Goal: Transaction & Acquisition: Book appointment/travel/reservation

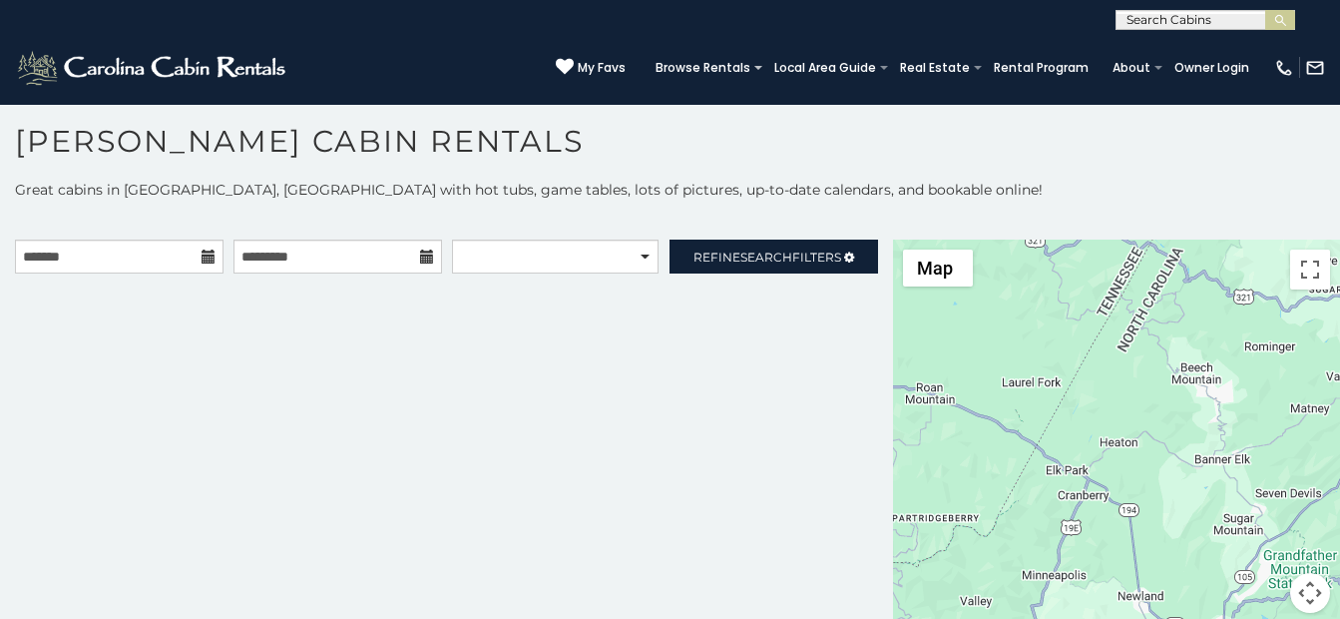
scroll to position [18, 0]
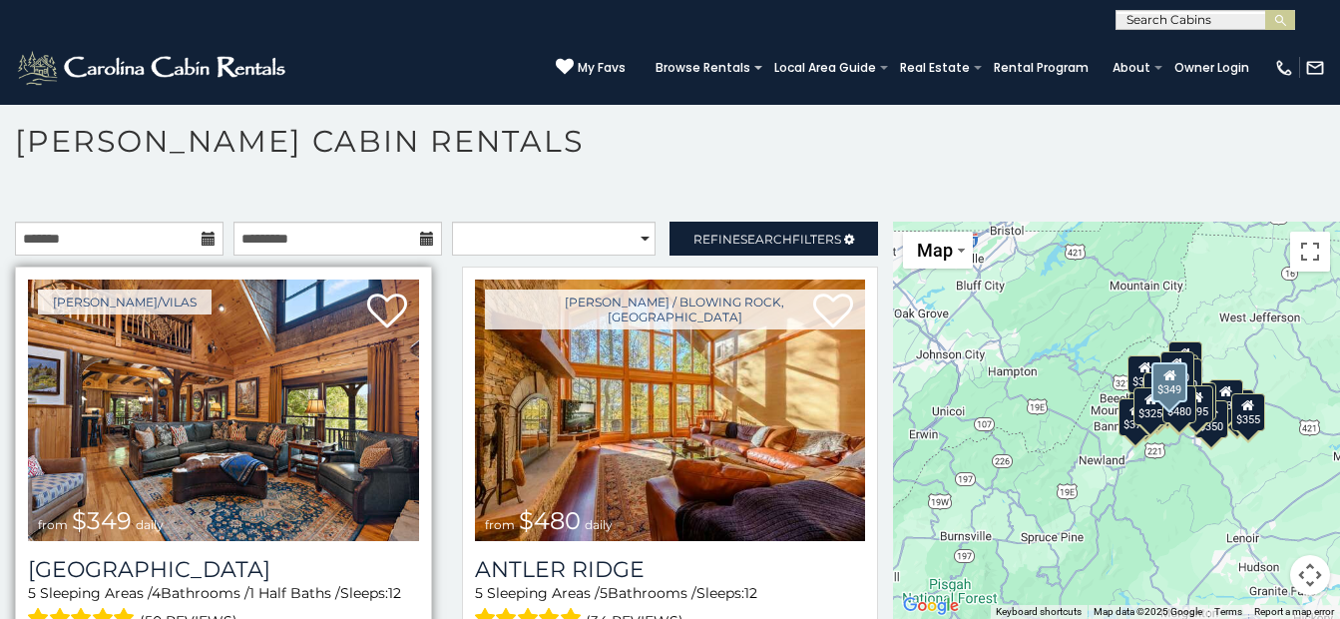
click at [285, 416] on img at bounding box center [223, 409] width 391 height 261
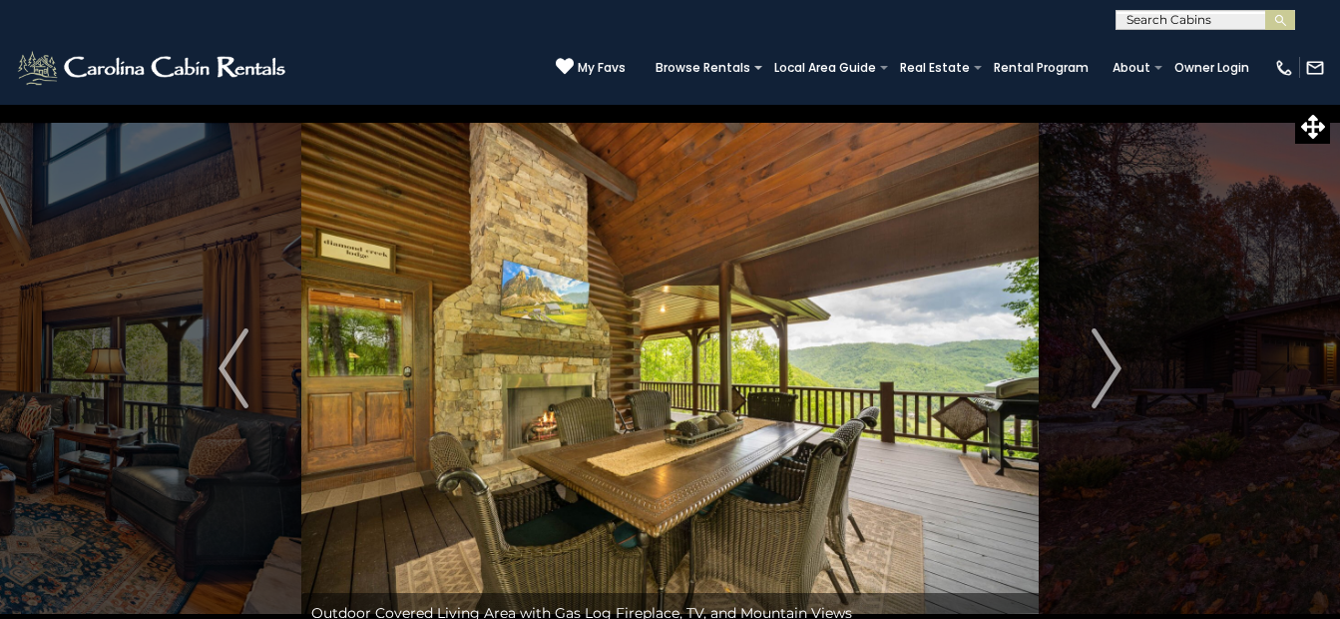
click at [1113, 365] on img "Next" at bounding box center [1107, 368] width 30 height 80
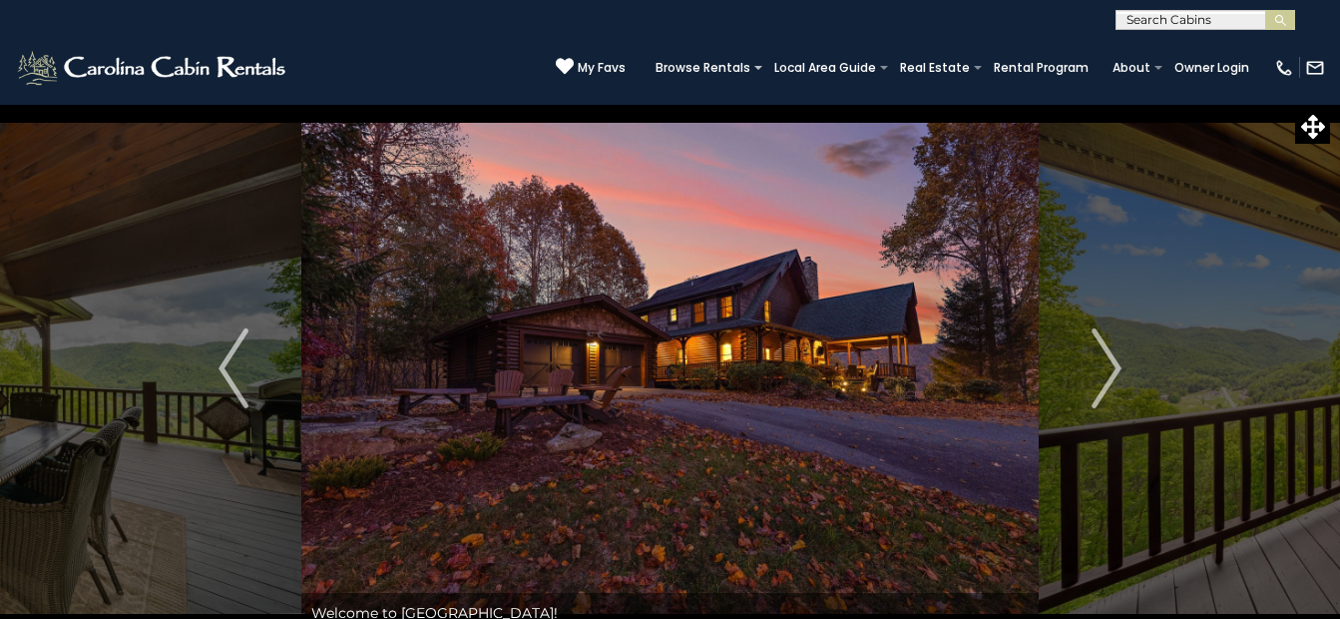
click at [1113, 365] on img "Next" at bounding box center [1107, 368] width 30 height 80
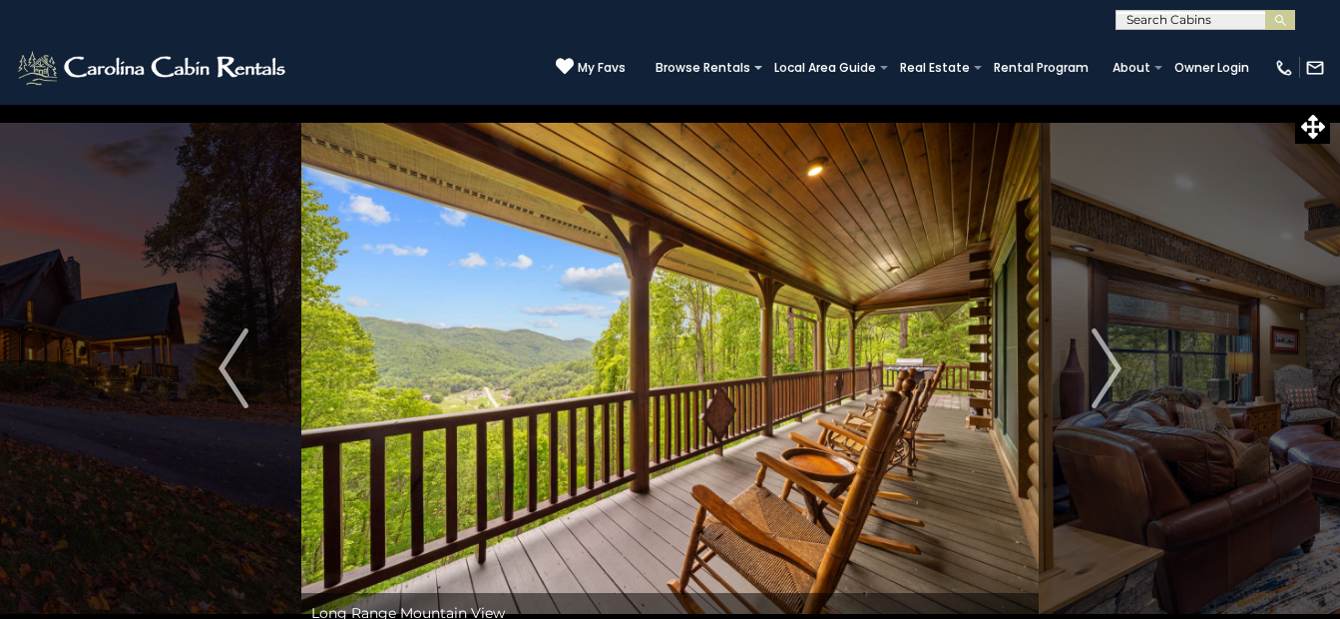
click at [1113, 365] on img "Next" at bounding box center [1107, 368] width 30 height 80
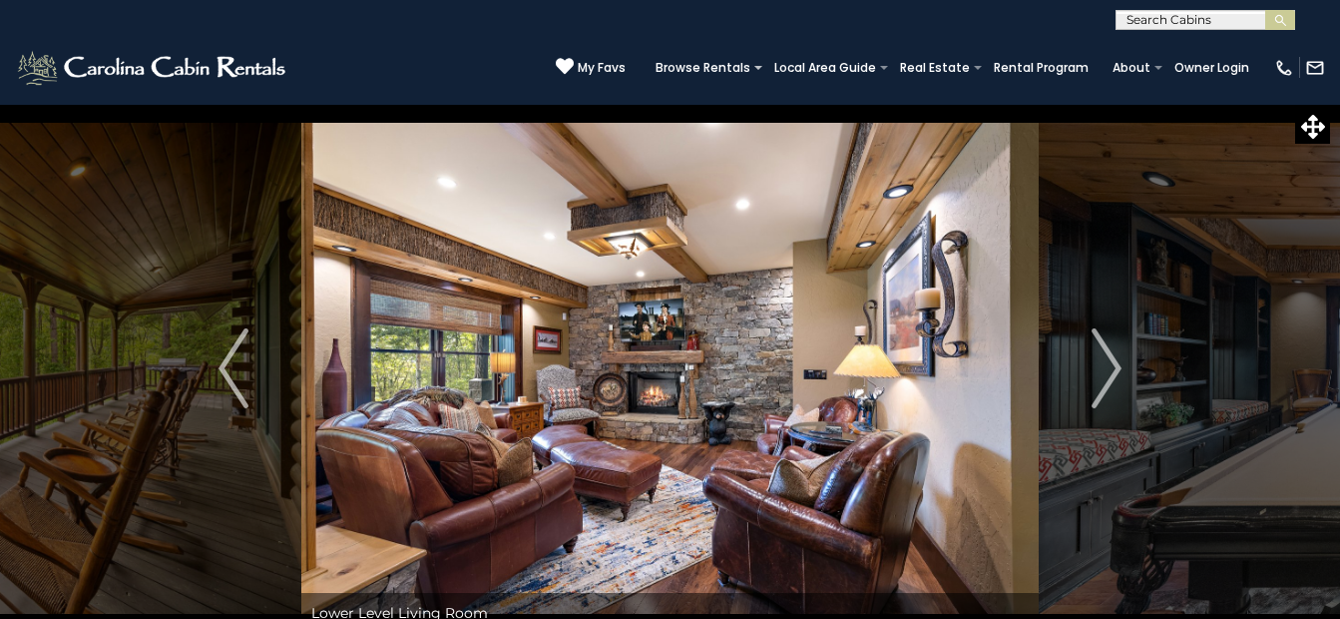
click at [1113, 365] on img "Next" at bounding box center [1107, 368] width 30 height 80
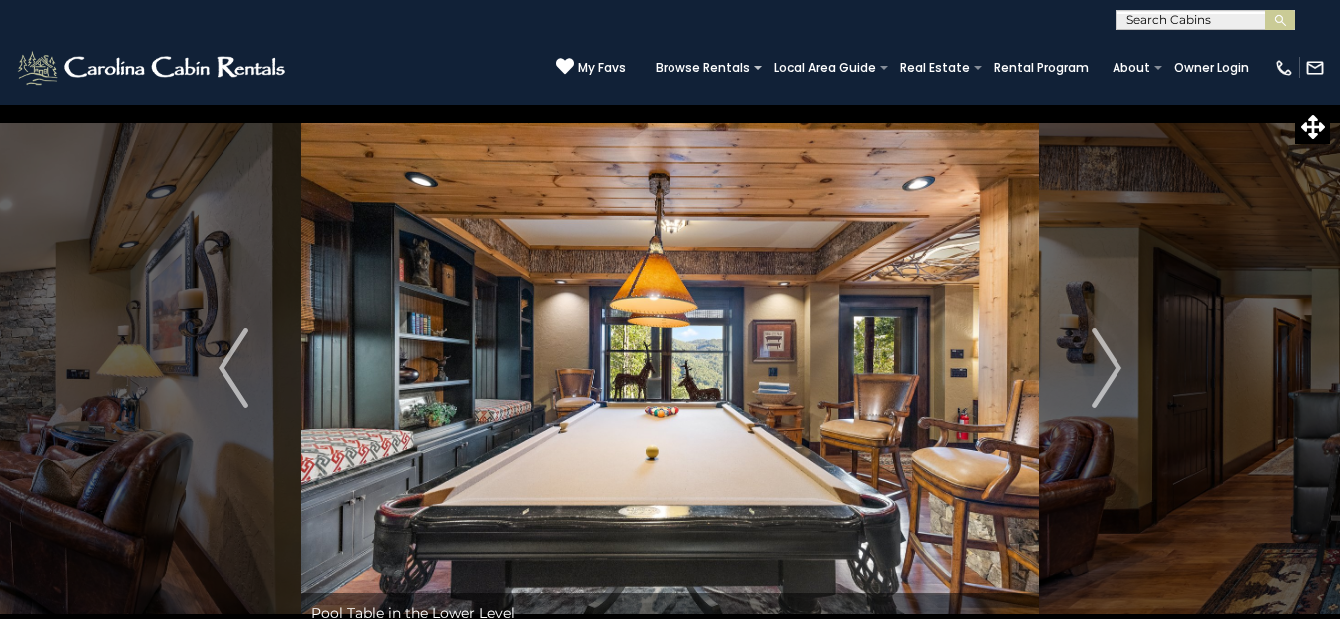
click at [1113, 365] on img "Next" at bounding box center [1107, 368] width 30 height 80
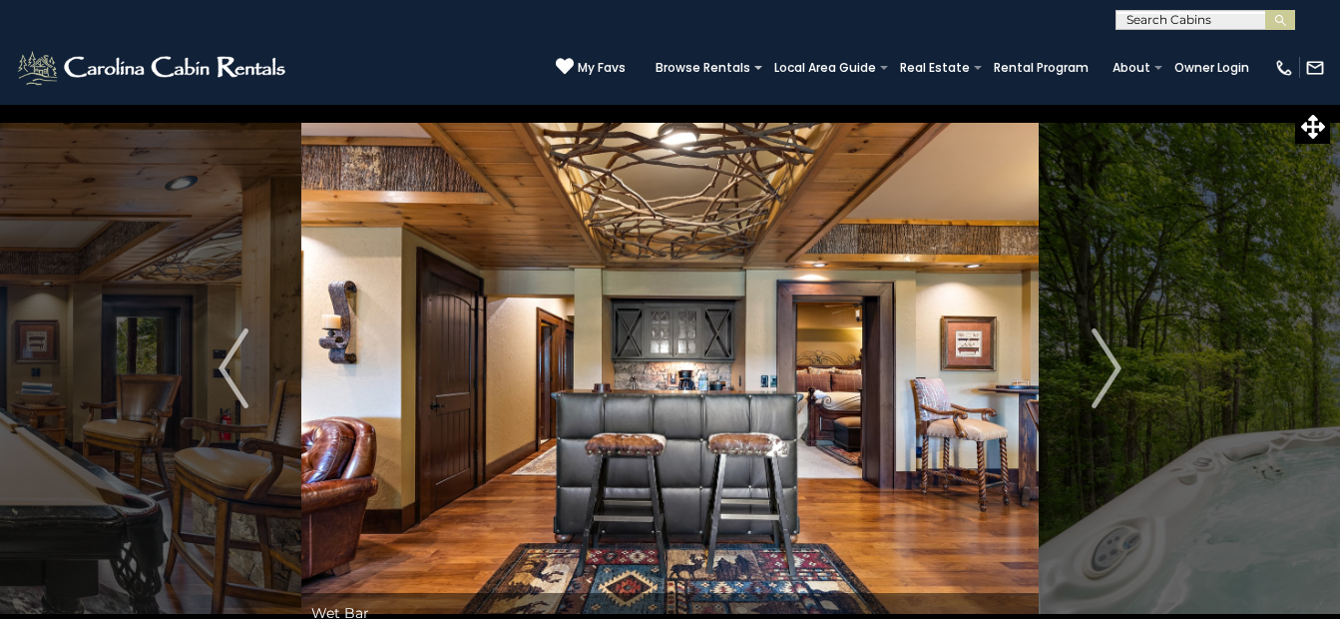
click at [1113, 365] on img "Next" at bounding box center [1107, 368] width 30 height 80
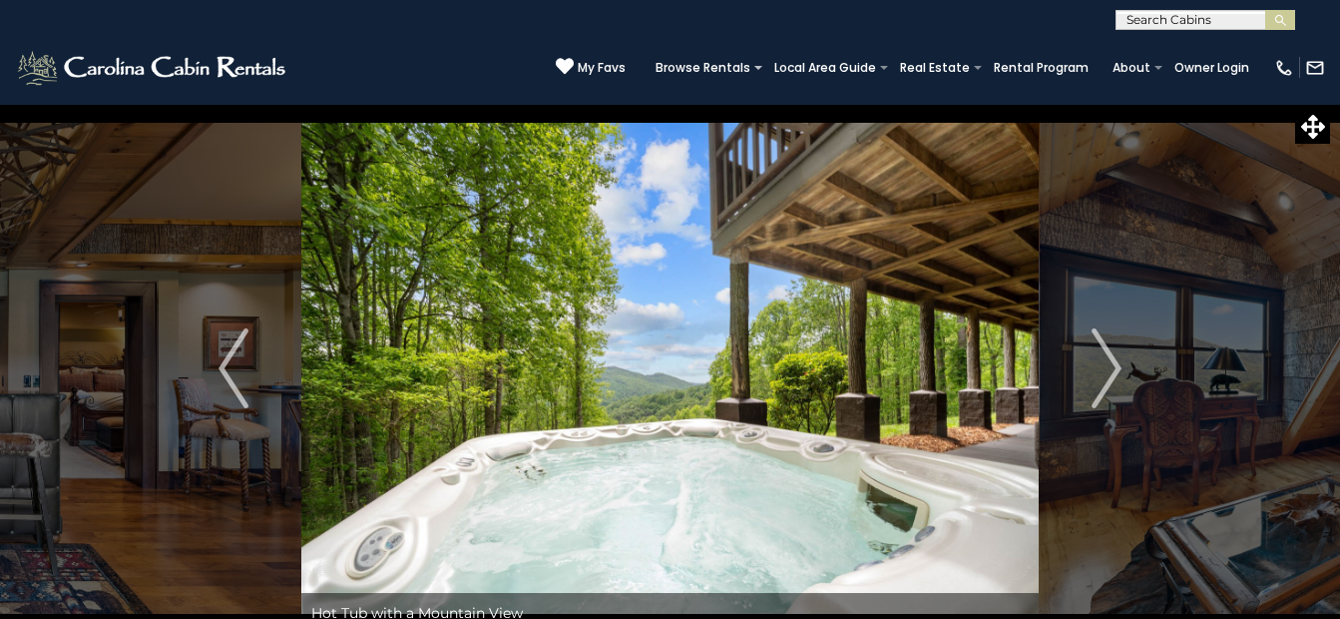
click at [1113, 365] on img "Next" at bounding box center [1107, 368] width 30 height 80
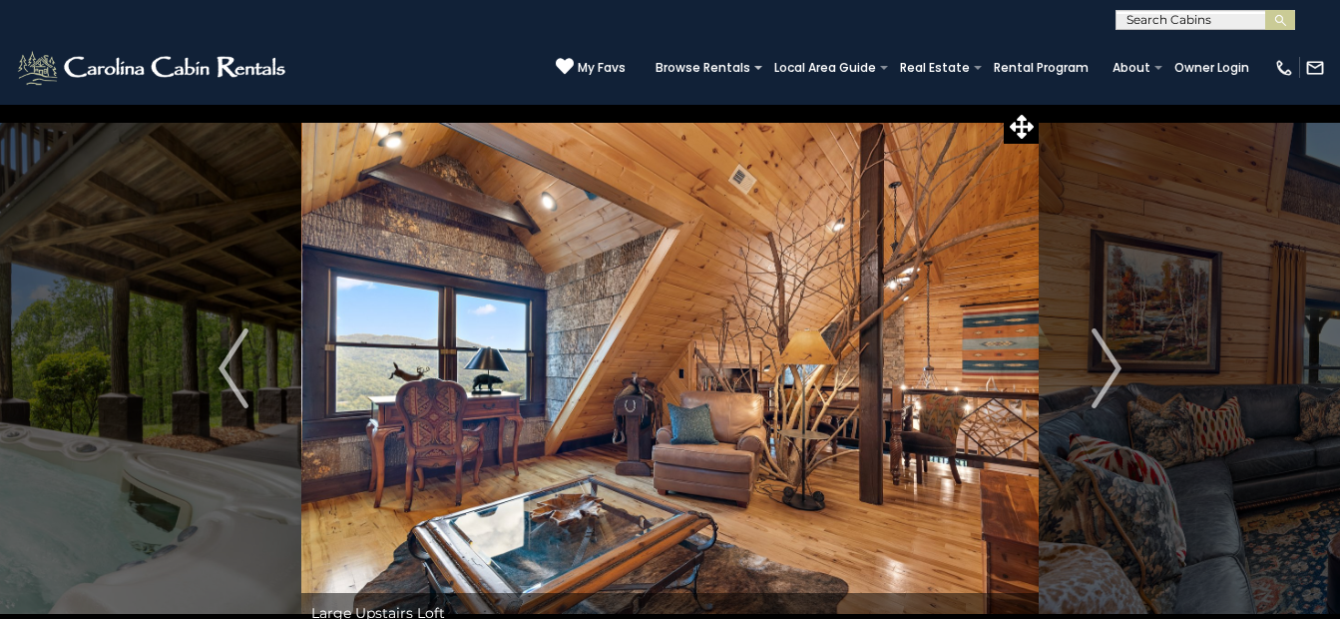
click at [1113, 365] on img "Next" at bounding box center [1107, 368] width 30 height 80
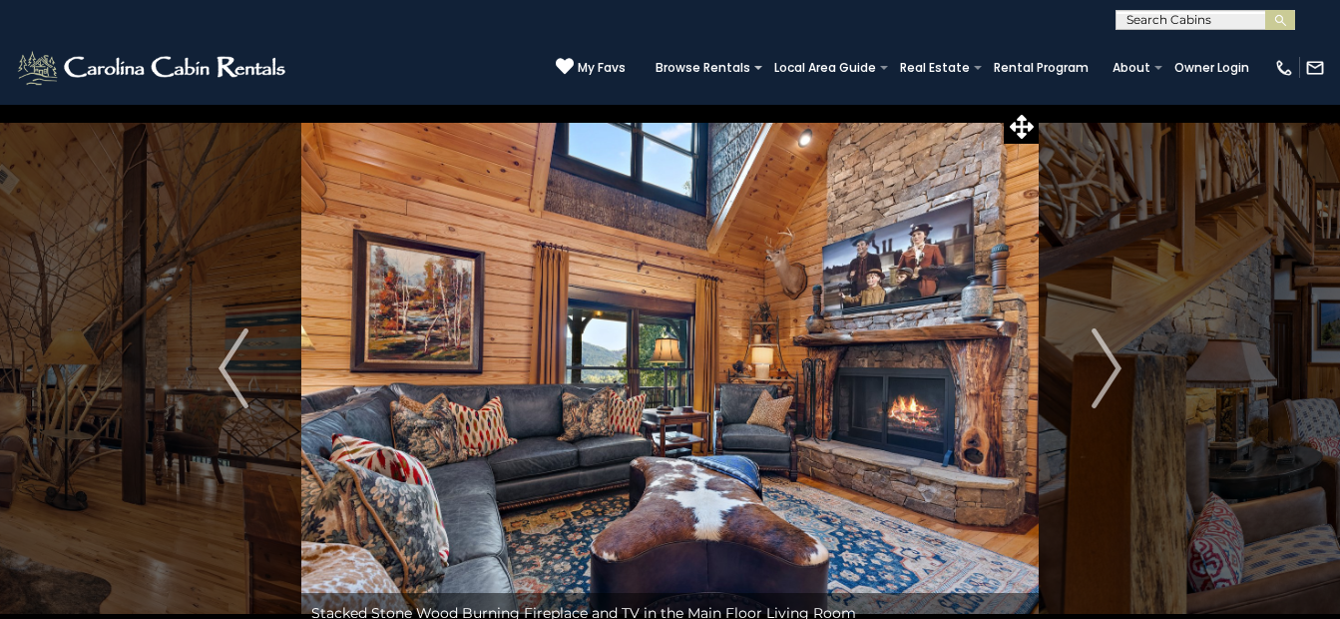
click at [1113, 365] on img "Next" at bounding box center [1107, 368] width 30 height 80
